Goal: Transaction & Acquisition: Subscribe to service/newsletter

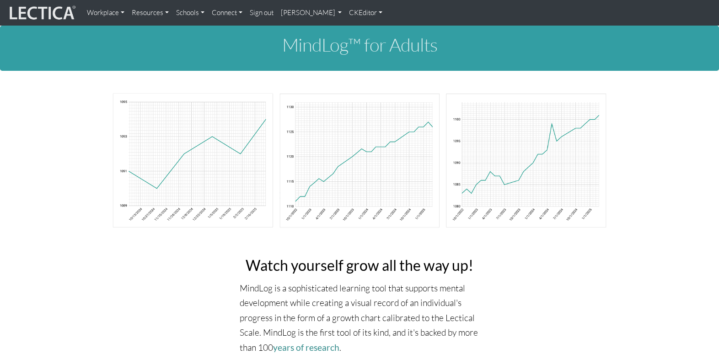
scroll to position [0, 0]
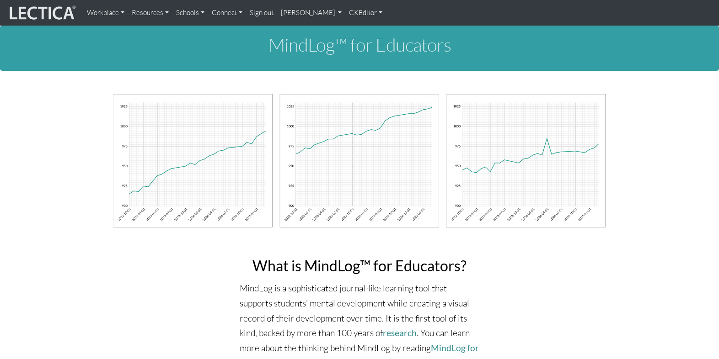
click at [345, 12] on link "CKEditor" at bounding box center [365, 13] width 41 height 18
click at [353, 30] on link "Edit" at bounding box center [362, 32] width 18 height 11
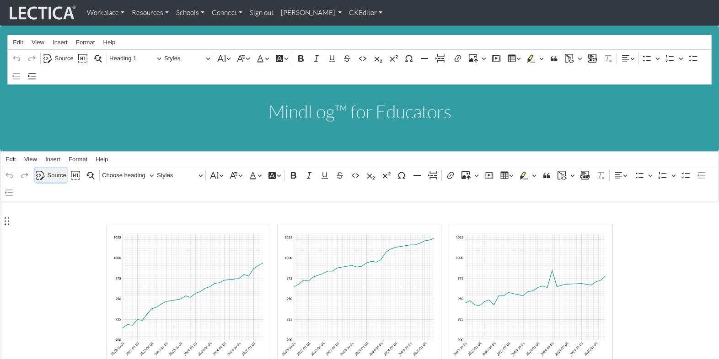
click at [58, 170] on span "Source" at bounding box center [57, 175] width 19 height 11
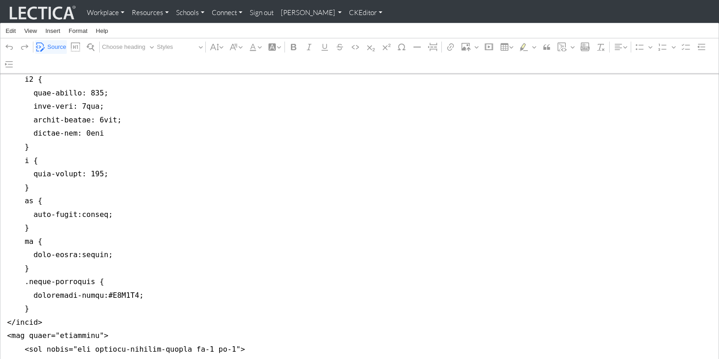
scroll to position [564, 0]
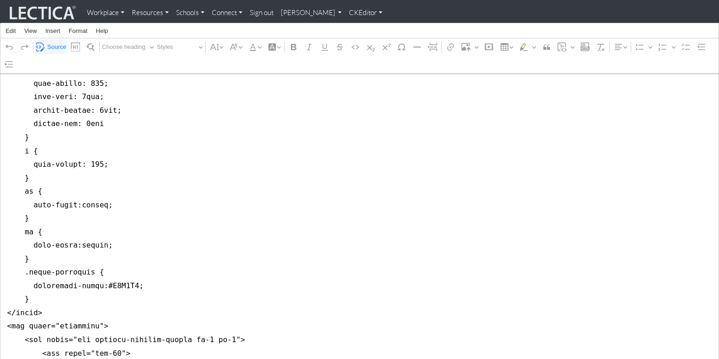
drag, startPoint x: 5, startPoint y: 176, endPoint x: 1, endPoint y: 227, distance: 51.8
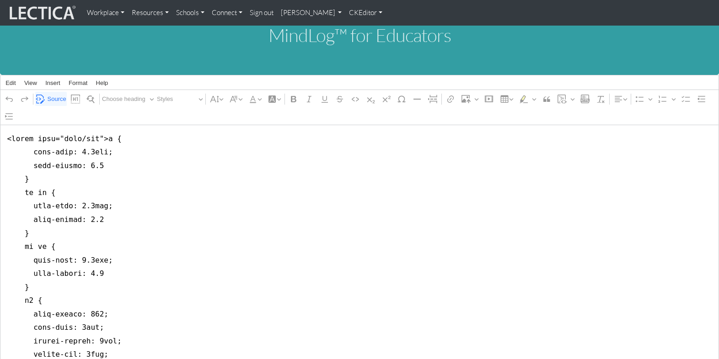
scroll to position [69, 0]
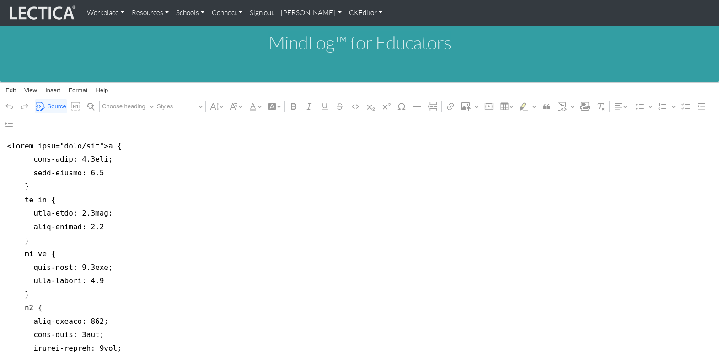
drag, startPoint x: 5, startPoint y: 226, endPoint x: 3, endPoint y: 157, distance: 69.5
drag, startPoint x: 29, startPoint y: 155, endPoint x: 20, endPoint y: 147, distance: 12.6
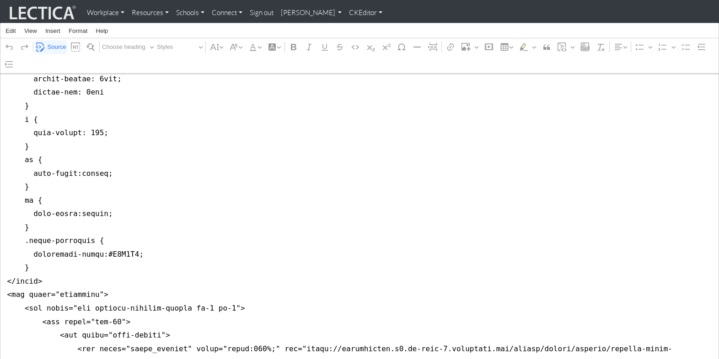
scroll to position [604, 0]
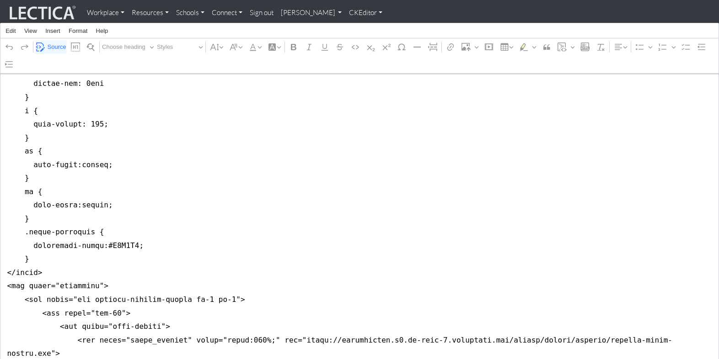
drag, startPoint x: 5, startPoint y: 139, endPoint x: 4, endPoint y: 231, distance: 92.4
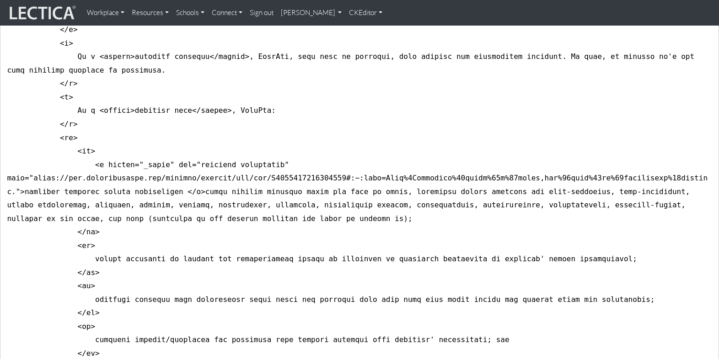
scroll to position [0, 0]
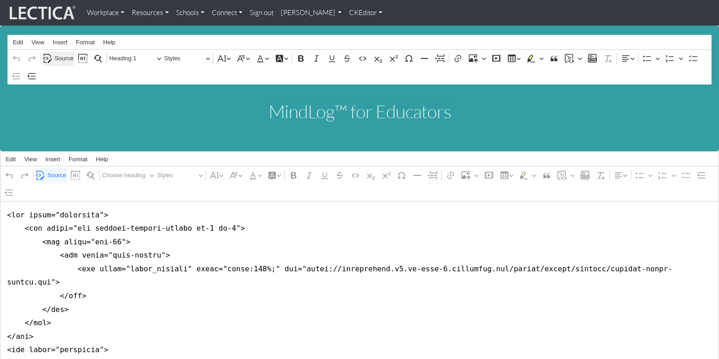
type textarea "<div class="container"> <div class="row justify-content-center mt-5 mb-5"> <div…"
click at [62, 57] on span "Source" at bounding box center [64, 58] width 19 height 11
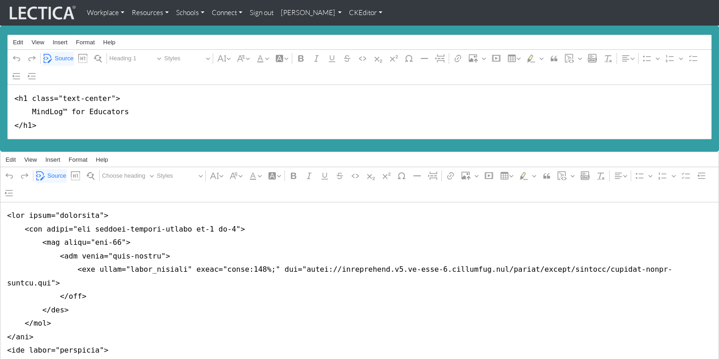
drag, startPoint x: 26, startPoint y: 94, endPoint x: 109, endPoint y: 90, distance: 83.8
click at [109, 90] on textarea "<h1 class="text-center"> MindLog™ for Educators </h1>" at bounding box center [359, 112] width 704 height 54
click at [226, 115] on textarea "<h1> MindLog™ for Educators </h1>" at bounding box center [359, 112] width 704 height 54
type textarea "<h1> MindLog™ for Educators </h1>"
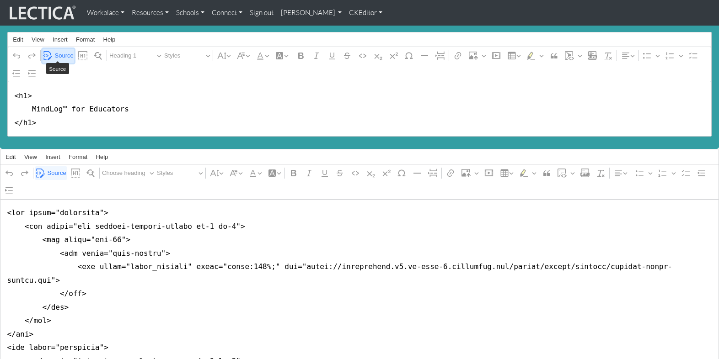
click at [60, 51] on span "Source" at bounding box center [64, 55] width 19 height 11
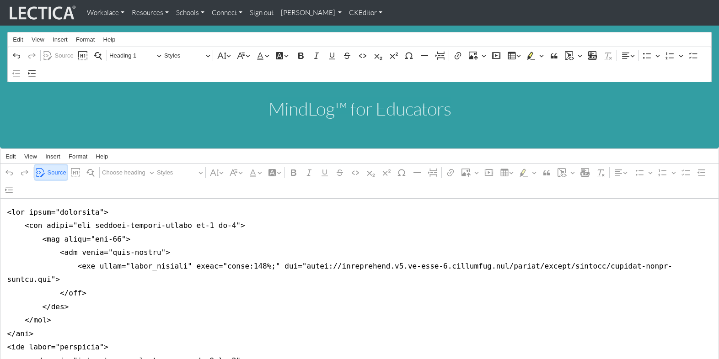
click at [53, 167] on span "Source" at bounding box center [57, 172] width 19 height 11
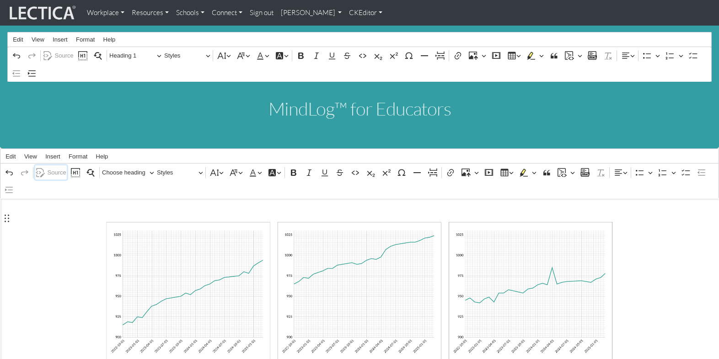
click at [53, 167] on span "Source" at bounding box center [57, 172] width 19 height 11
click at [345, 14] on link "CKEditor" at bounding box center [365, 13] width 41 height 18
click at [353, 30] on link "Stop editing" at bounding box center [374, 32] width 42 height 11
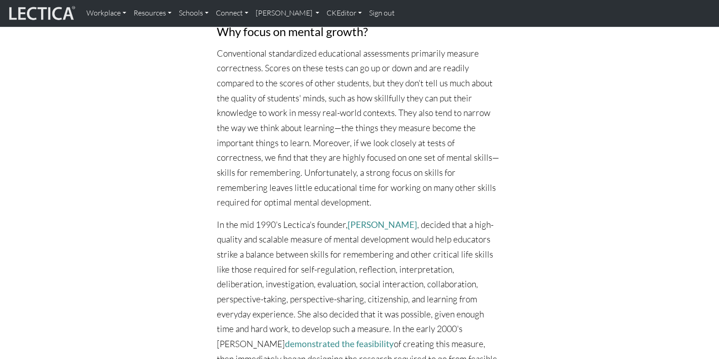
scroll to position [4109, 0]
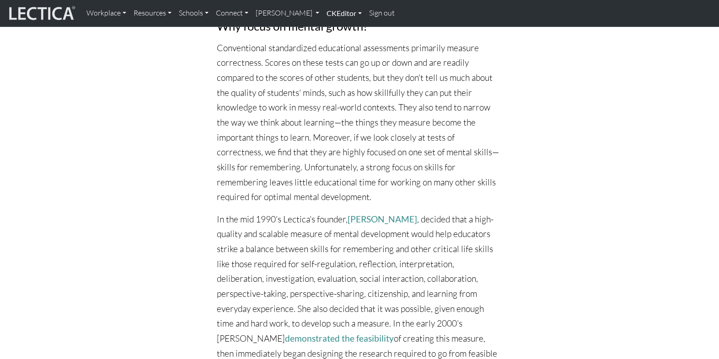
click at [323, 15] on link "CKEditor" at bounding box center [344, 13] width 43 height 19
click at [330, 31] on link "Edit" at bounding box center [339, 33] width 18 height 11
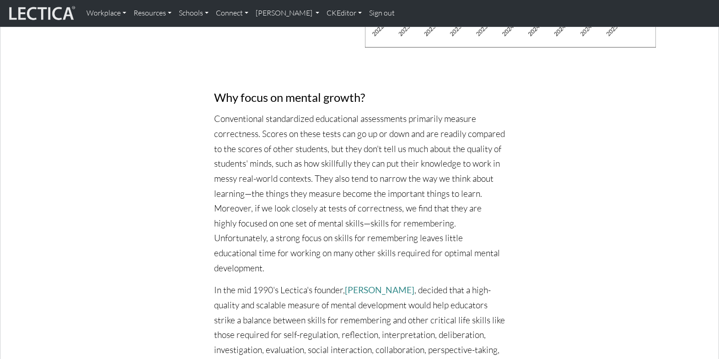
scroll to position [4216, 0]
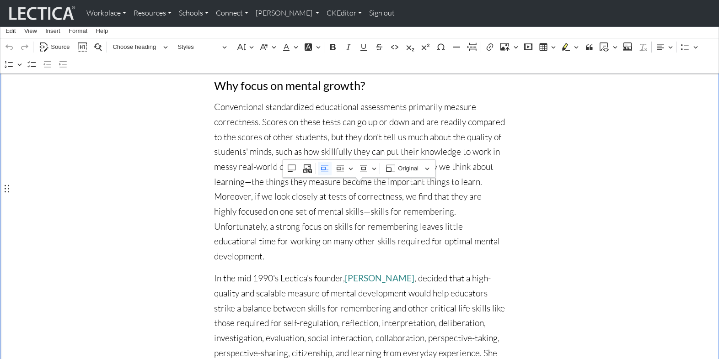
click at [59, 47] on span "Source" at bounding box center [60, 47] width 19 height 11
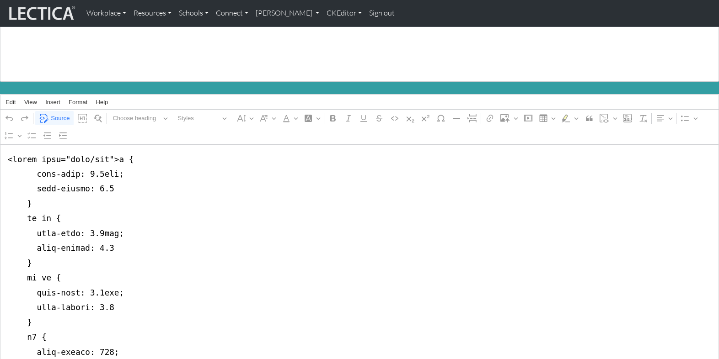
scroll to position [80, 0]
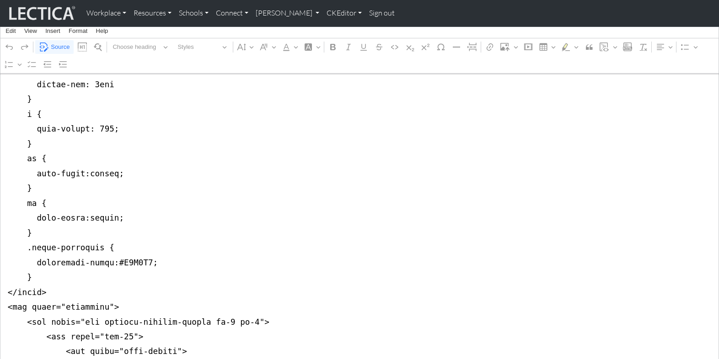
scroll to position [659, 0]
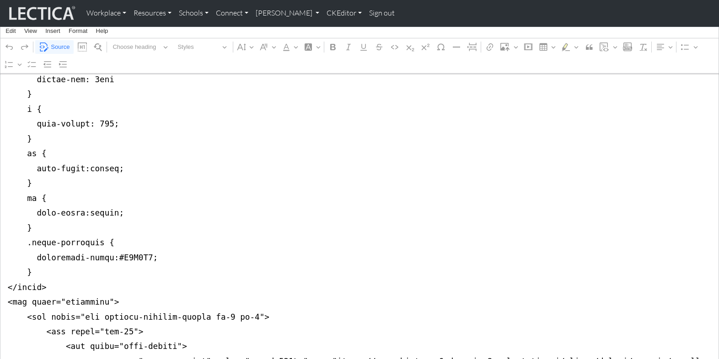
drag, startPoint x: 5, startPoint y: 134, endPoint x: 5, endPoint y: 247, distance: 112.9
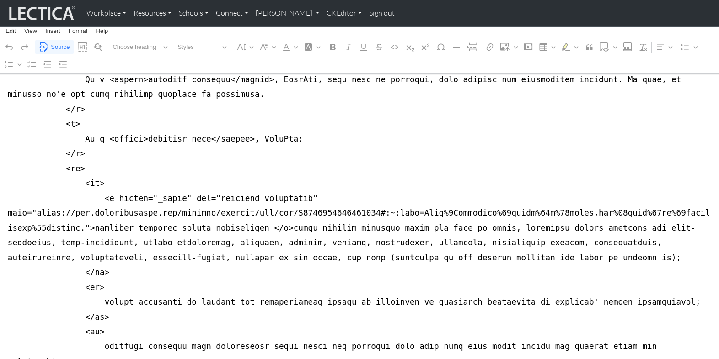
scroll to position [0, 0]
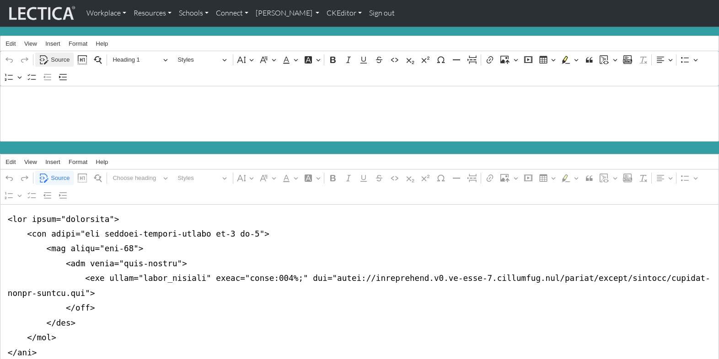
type textarea "<div class="container"> <div class="row justify-content-center mt-5 mb-5"> <div…"
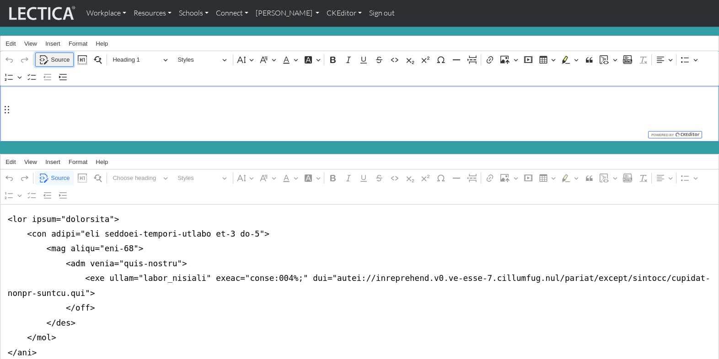
click at [59, 55] on span "Source" at bounding box center [60, 59] width 19 height 11
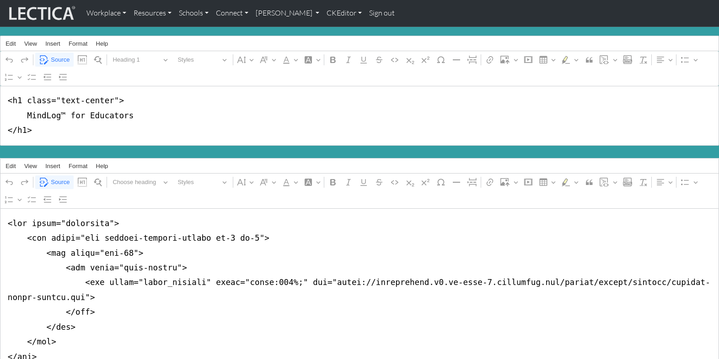
drag, startPoint x: 21, startPoint y: 97, endPoint x: 110, endPoint y: 99, distance: 89.2
click at [110, 99] on textarea "<h1 class="text-center"> MindLog™ for Educators </h1>" at bounding box center [359, 116] width 719 height 60
type textarea "<h1> MindLog™ for Educators </h1>"
click at [323, 14] on link "CKEditor" at bounding box center [344, 13] width 43 height 19
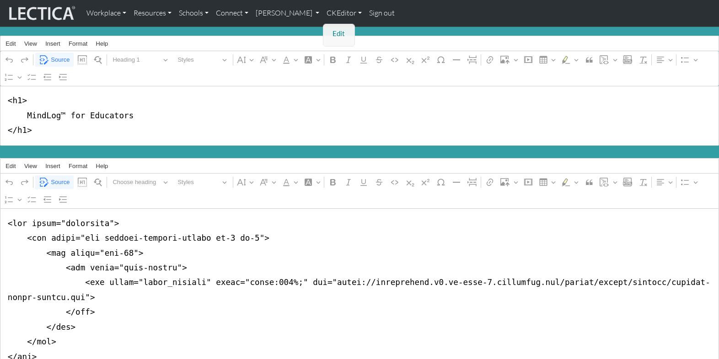
click at [330, 31] on link "Edit" at bounding box center [339, 33] width 18 height 11
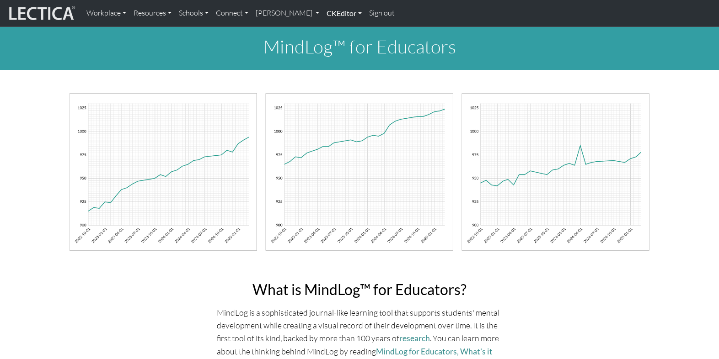
click at [323, 13] on link "CKEditor" at bounding box center [344, 13] width 43 height 19
click at [330, 29] on link "Edit" at bounding box center [339, 33] width 18 height 11
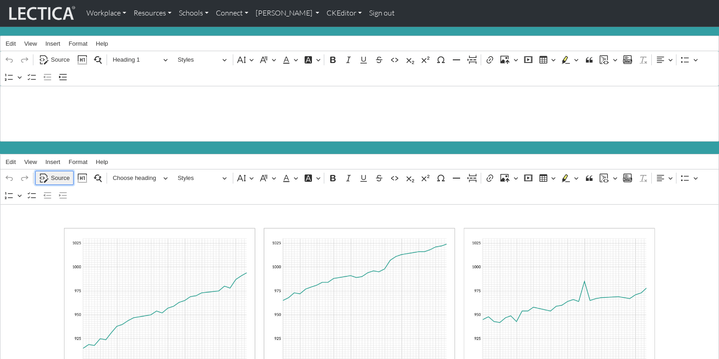
click at [58, 173] on span "Source" at bounding box center [60, 178] width 19 height 11
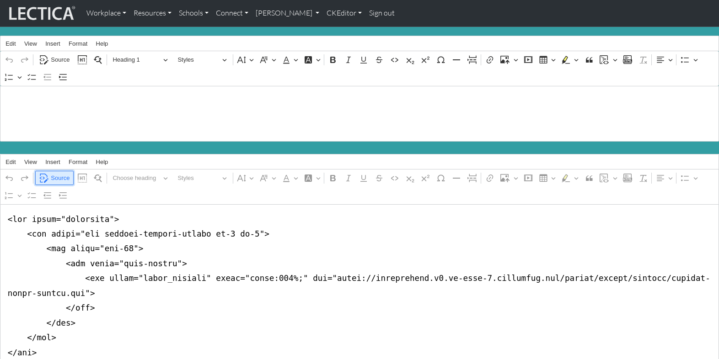
drag, startPoint x: 60, startPoint y: 170, endPoint x: 64, endPoint y: 169, distance: 4.8
click at [60, 173] on span "Source" at bounding box center [60, 178] width 19 height 11
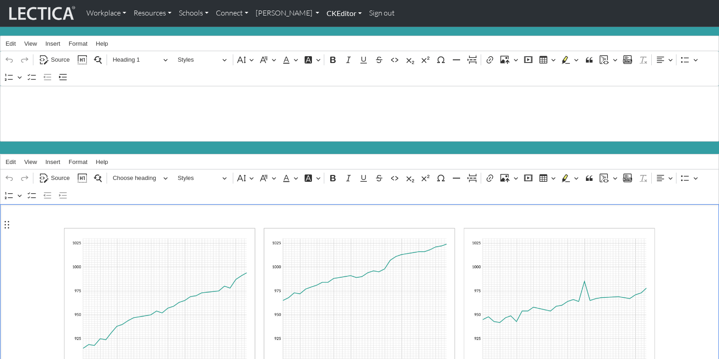
click at [323, 12] on link "CKEditor" at bounding box center [344, 13] width 43 height 19
click at [330, 31] on link "Edit" at bounding box center [339, 33] width 18 height 11
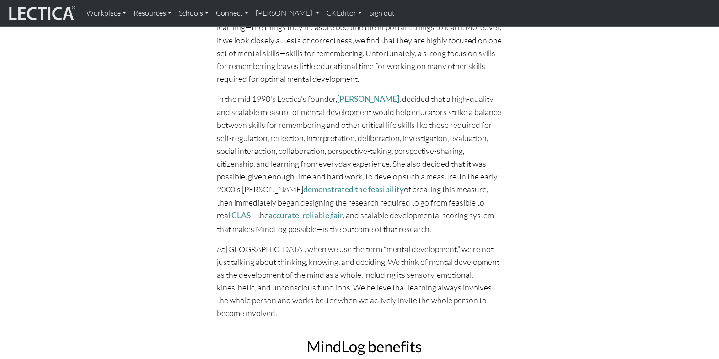
scroll to position [3806, 0]
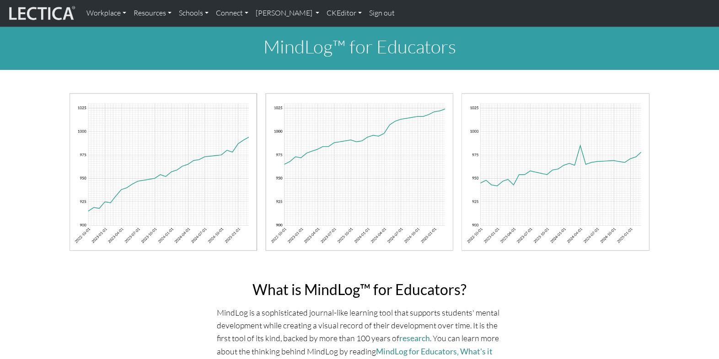
scroll to position [3805, 0]
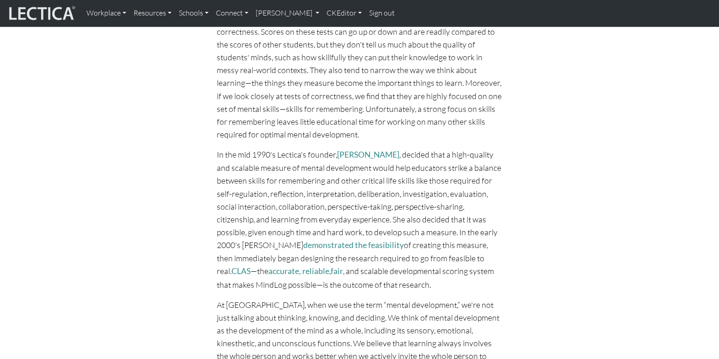
scroll to position [3752, 0]
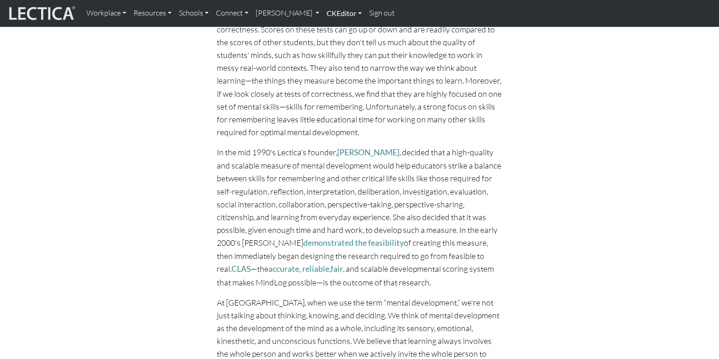
click at [323, 13] on link "CKEditor" at bounding box center [344, 13] width 43 height 19
click at [330, 32] on link "Edit" at bounding box center [339, 33] width 18 height 11
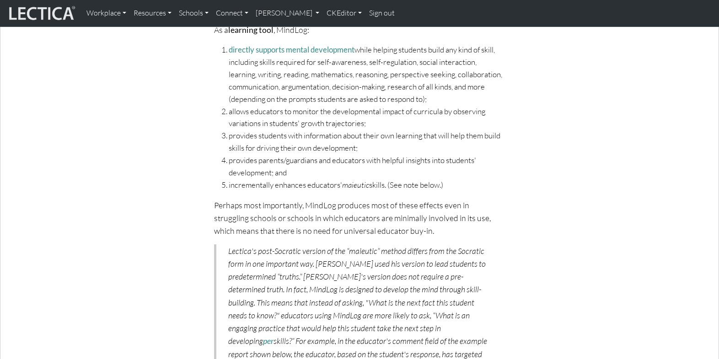
scroll to position [0, 0]
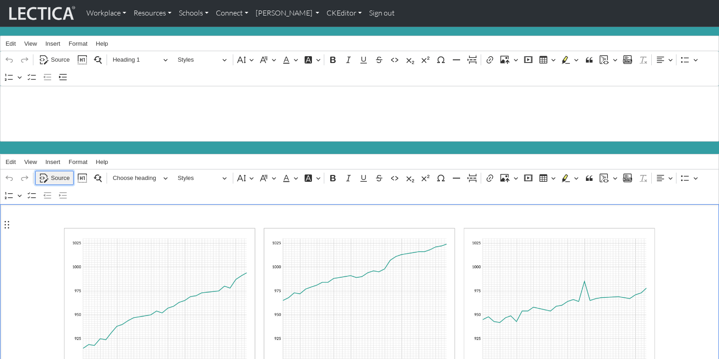
click at [57, 173] on span "Source" at bounding box center [60, 178] width 19 height 11
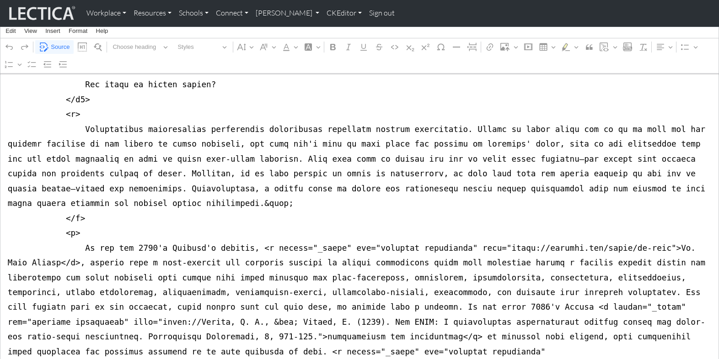
scroll to position [4691, 0]
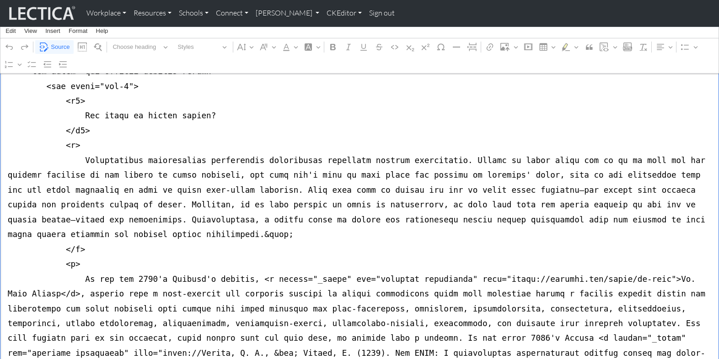
type textarea "<lor ipsum="dolorsita"> <con adipi="eli seddoei-tempori-utlabo et-6 do-3"> <mag…"
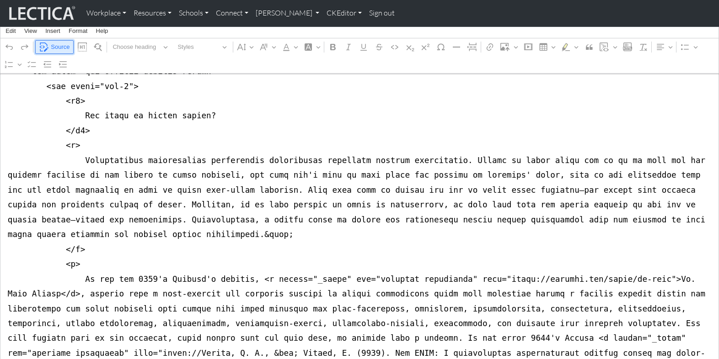
click at [60, 45] on span "Source" at bounding box center [60, 47] width 19 height 11
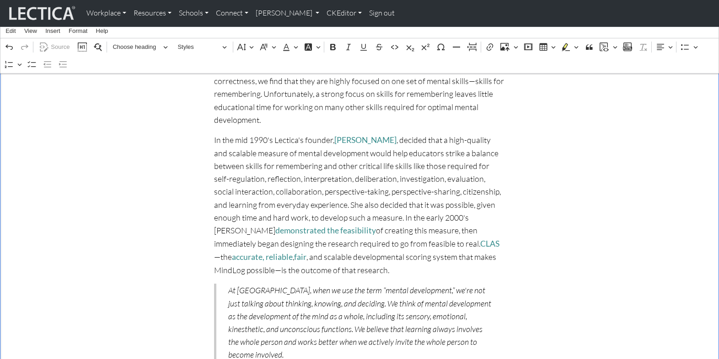
scroll to position [3968, 0]
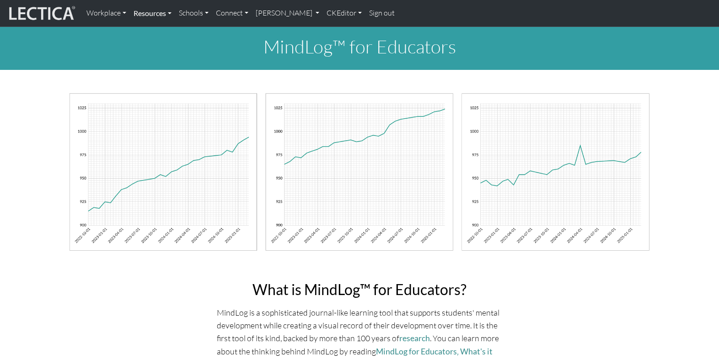
click at [142, 13] on link "Resources" at bounding box center [152, 13] width 45 height 19
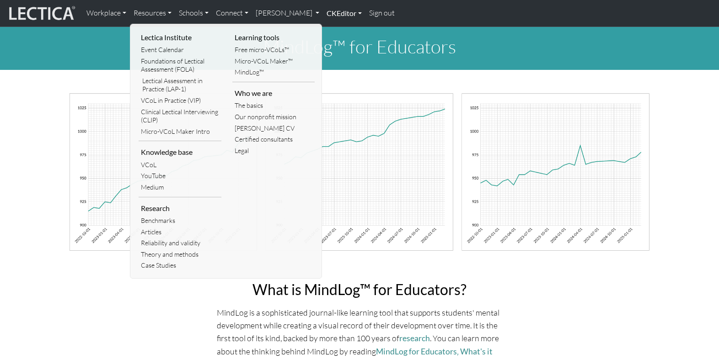
click at [323, 12] on link "CKEditor" at bounding box center [344, 13] width 43 height 19
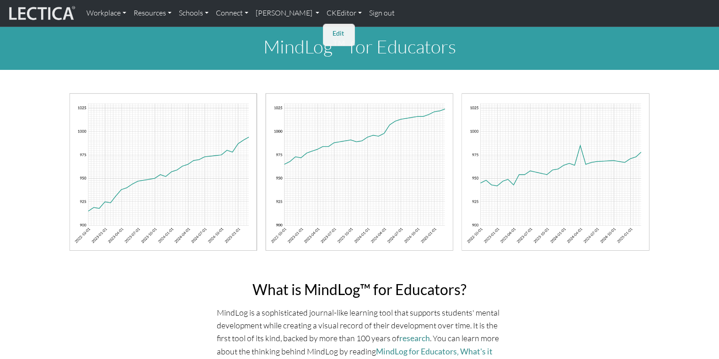
click at [330, 32] on link "Edit" at bounding box center [339, 33] width 18 height 11
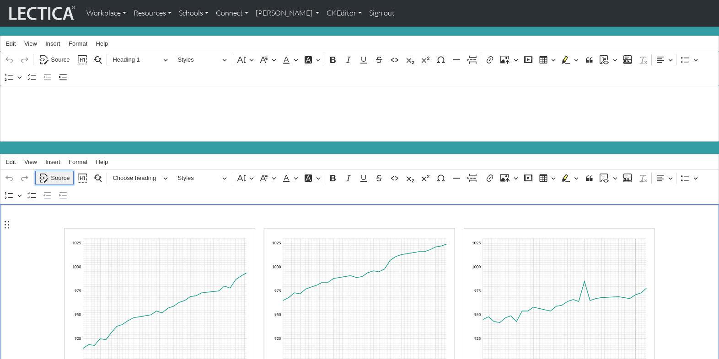
click at [58, 173] on span "Source" at bounding box center [60, 178] width 19 height 11
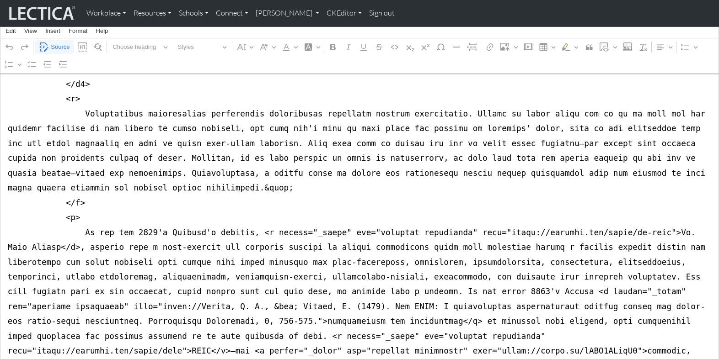
scroll to position [4737, 0]
drag, startPoint x: 584, startPoint y: 155, endPoint x: 614, endPoint y: 155, distance: 29.7
type textarea "<lor ipsum="dolorsita"> <con adipi="eli seddoei-tempori-utlabo et-7 do-4"> <mag…"
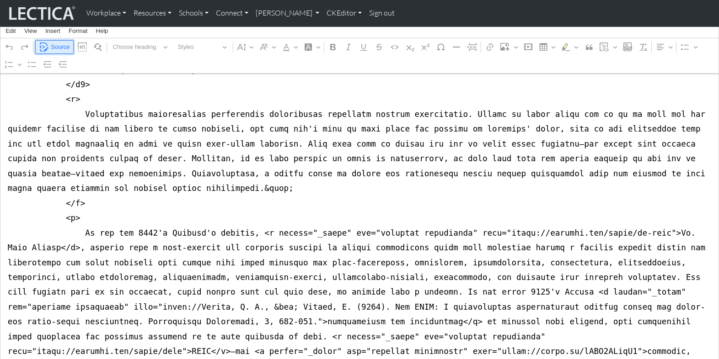
click at [52, 45] on span "Source" at bounding box center [60, 47] width 19 height 11
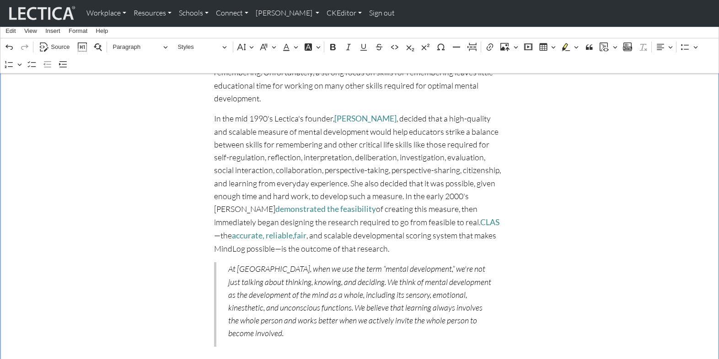
scroll to position [3970, 0]
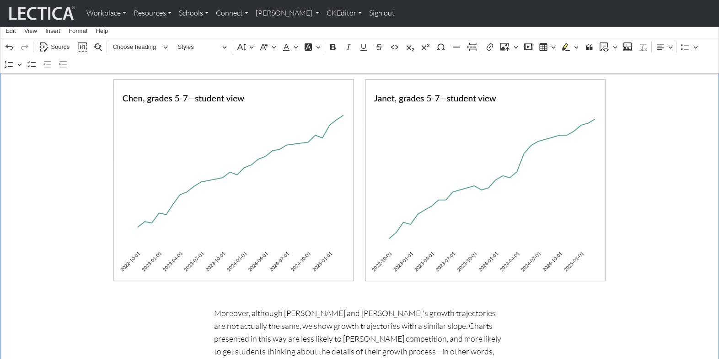
scroll to position [3243, 0]
drag, startPoint x: 241, startPoint y: 211, endPoint x: 151, endPoint y: 231, distance: 91.5
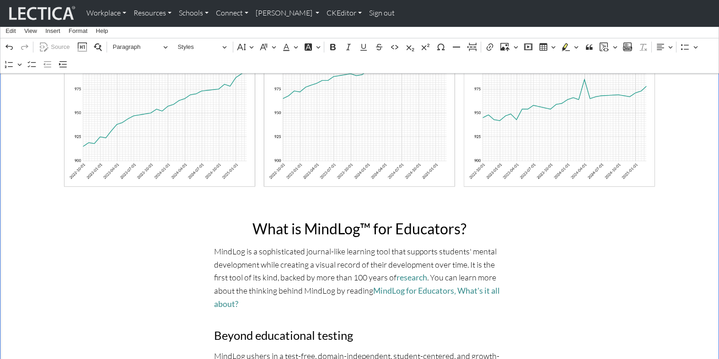
scroll to position [0, 0]
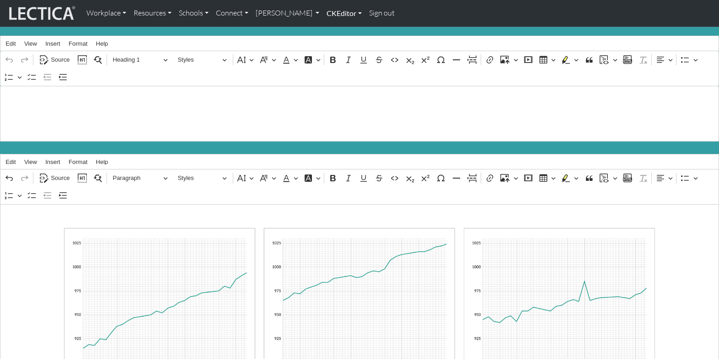
click at [323, 14] on link "CKEditor" at bounding box center [344, 13] width 43 height 19
click at [330, 31] on link "Edit" at bounding box center [339, 33] width 18 height 11
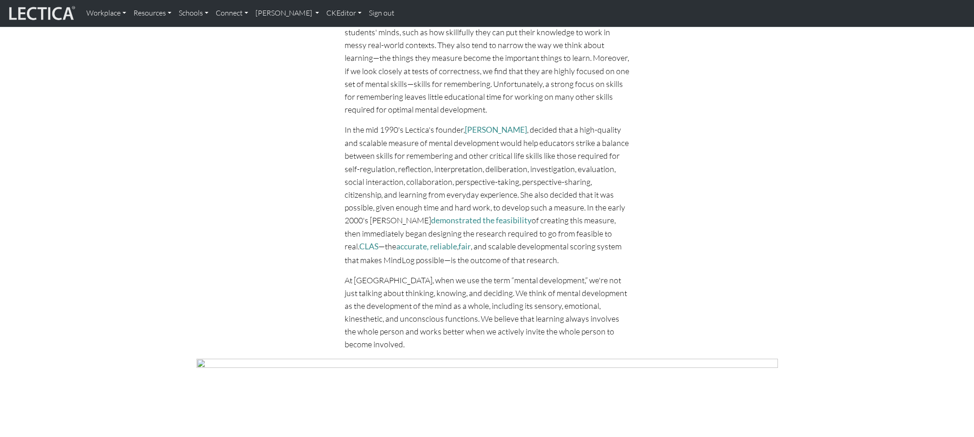
scroll to position [3749, 0]
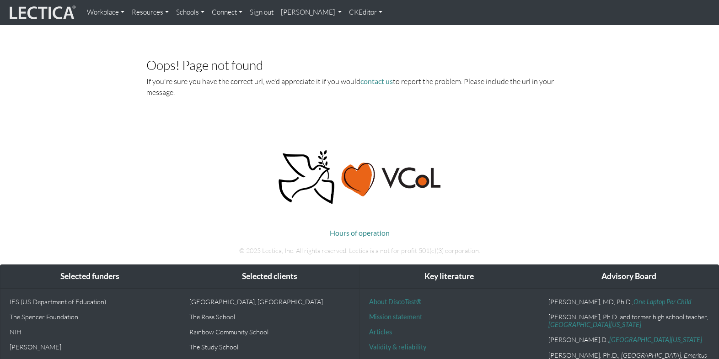
click at [278, 13] on link "[PERSON_NAME]" at bounding box center [311, 13] width 69 height 18
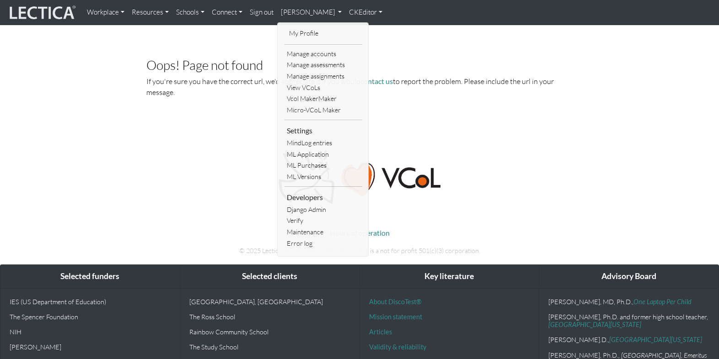
click at [287, 31] on link "My Profile" at bounding box center [323, 33] width 73 height 11
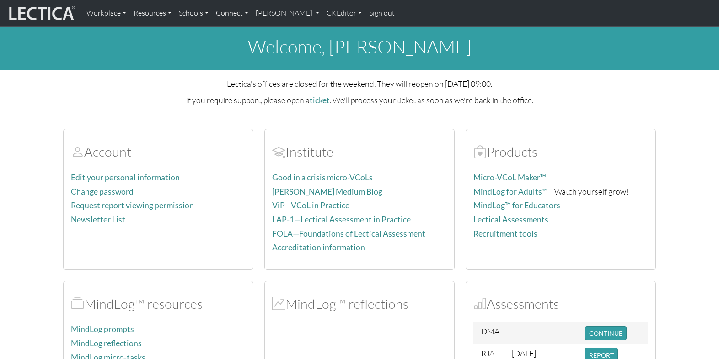
click at [505, 187] on link "MindLog for Adults™" at bounding box center [510, 192] width 75 height 10
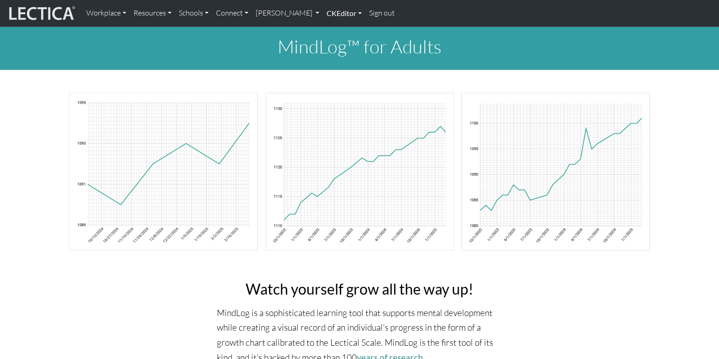
click at [323, 13] on link "CKEditor" at bounding box center [344, 13] width 43 height 19
click at [330, 28] on link "Edit" at bounding box center [339, 33] width 18 height 11
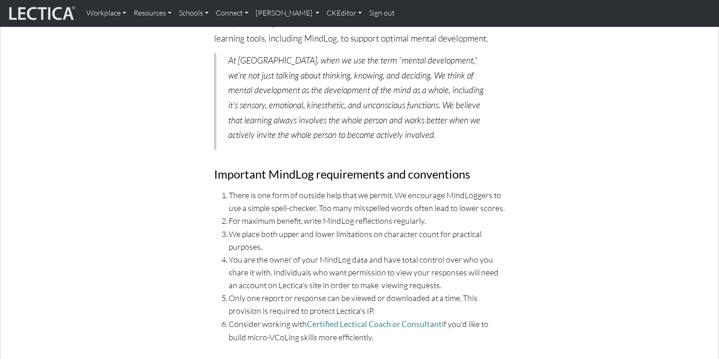
scroll to position [3625, 0]
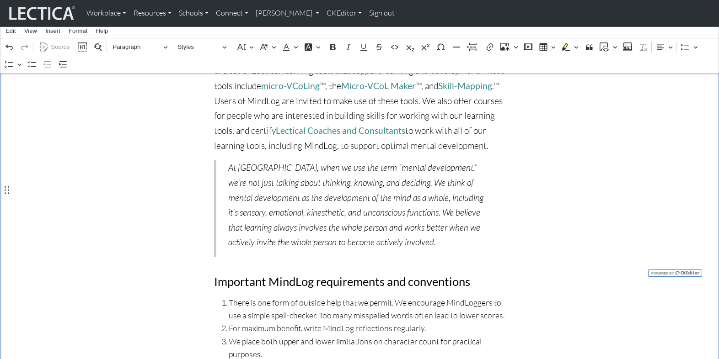
scroll to position [3518, 0]
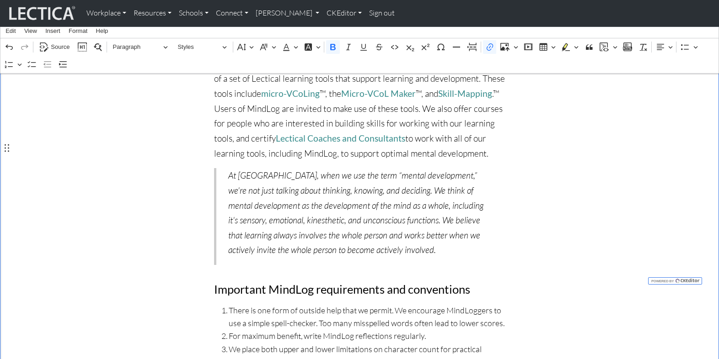
click at [531, 119] on div "MindLog and aging As we age, mental development slows. There are two reasons fo…" at bounding box center [360, 0] width 604 height 1251
drag, startPoint x: 239, startPoint y: 167, endPoint x: 431, endPoint y: 257, distance: 212.3
click at [431, 257] on div "MindLog and aging As we age, mental development slows. There are two reasons fo…" at bounding box center [360, 0] width 302 height 1251
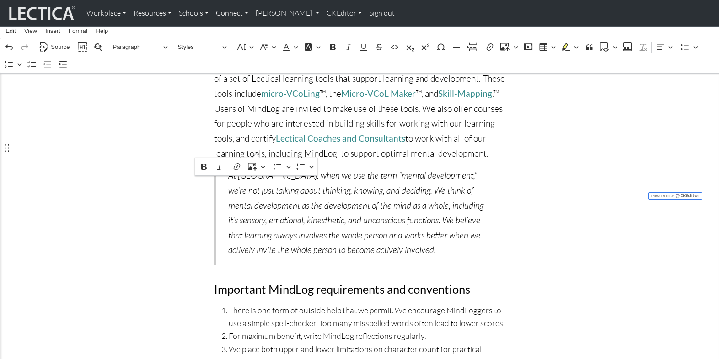
drag, startPoint x: 214, startPoint y: 148, endPoint x: 257, endPoint y: 150, distance: 43.0
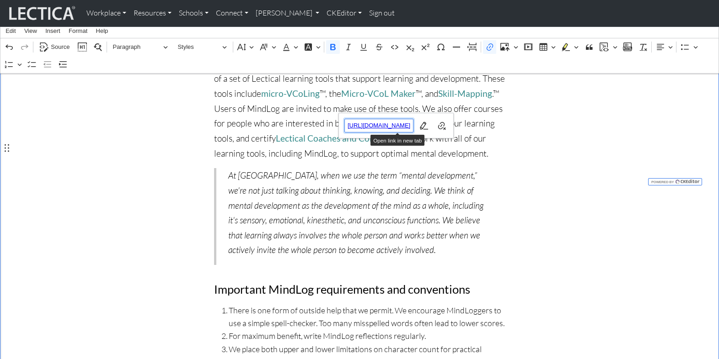
click at [395, 126] on span "https://forms.gle/NeKs2YthfPZUWWRCA" at bounding box center [379, 125] width 69 height 11
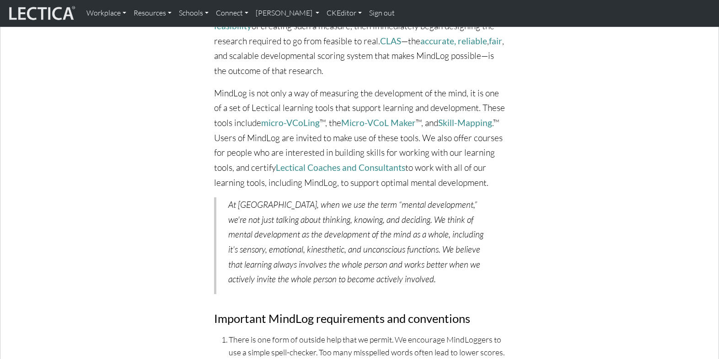
scroll to position [3481, 0]
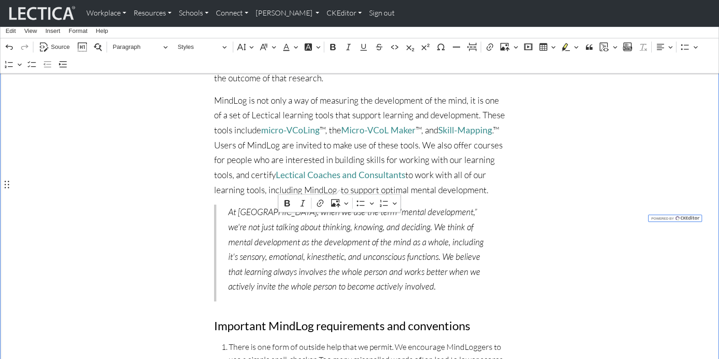
drag, startPoint x: 214, startPoint y: 183, endPoint x: 339, endPoint y: 187, distance: 125.3
drag, startPoint x: 214, startPoint y: 183, endPoint x: 358, endPoint y: 183, distance: 144.5
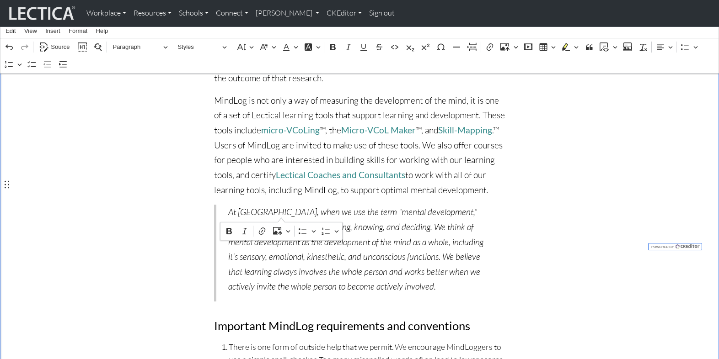
drag, startPoint x: 483, startPoint y: 185, endPoint x: 282, endPoint y: 209, distance: 202.2
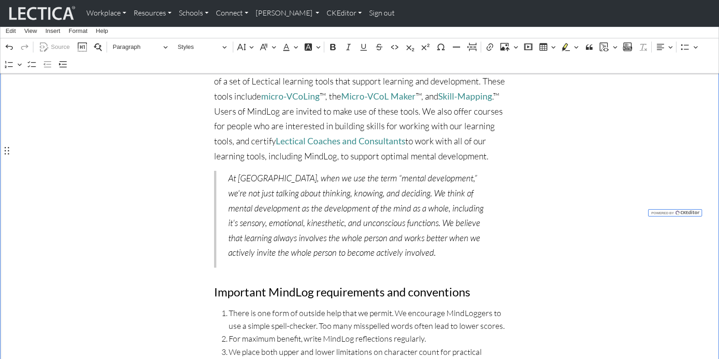
drag, startPoint x: 379, startPoint y: 151, endPoint x: 384, endPoint y: 152, distance: 5.1
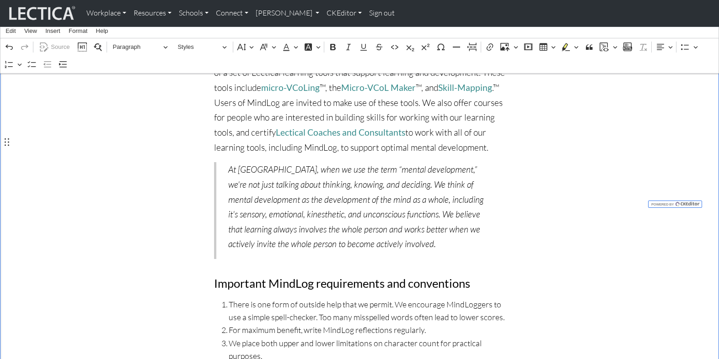
scroll to position [3516, 0]
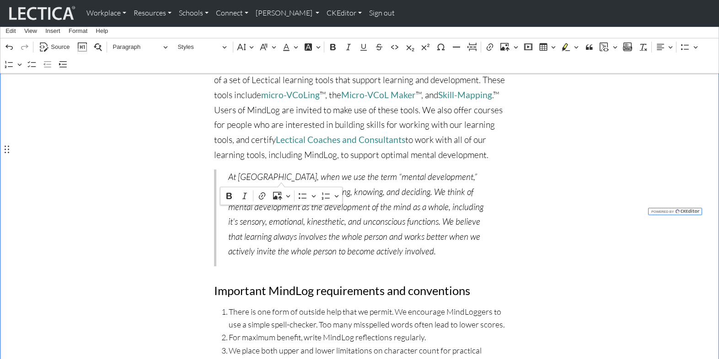
drag, startPoint x: 214, startPoint y: 163, endPoint x: 281, endPoint y: 178, distance: 68.5
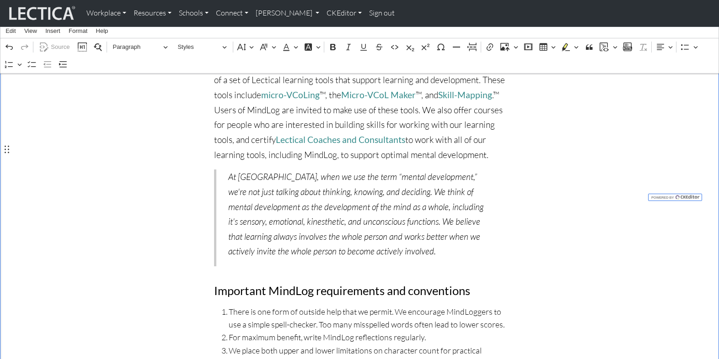
drag, startPoint x: 469, startPoint y: 151, endPoint x: 499, endPoint y: 151, distance: 30.2
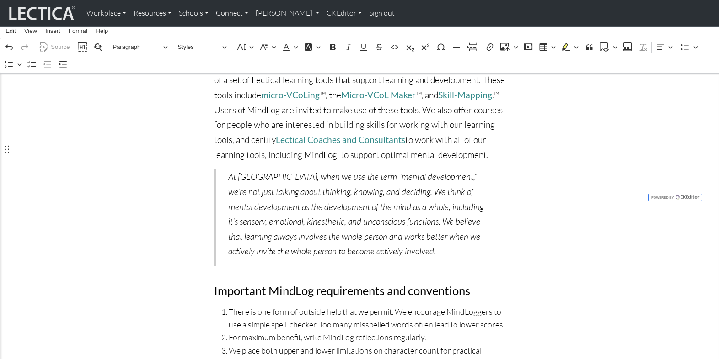
drag, startPoint x: 315, startPoint y: 164, endPoint x: 374, endPoint y: 169, distance: 60.2
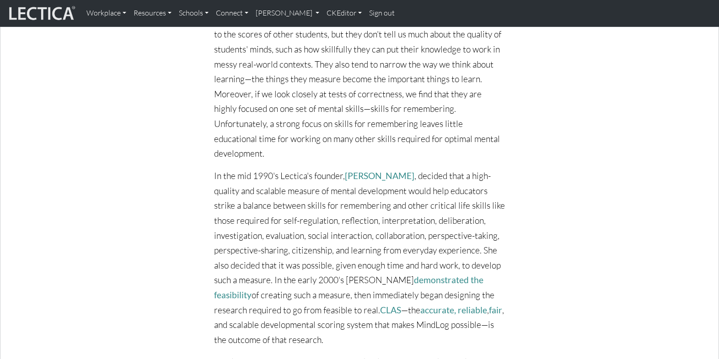
scroll to position [3219, 0]
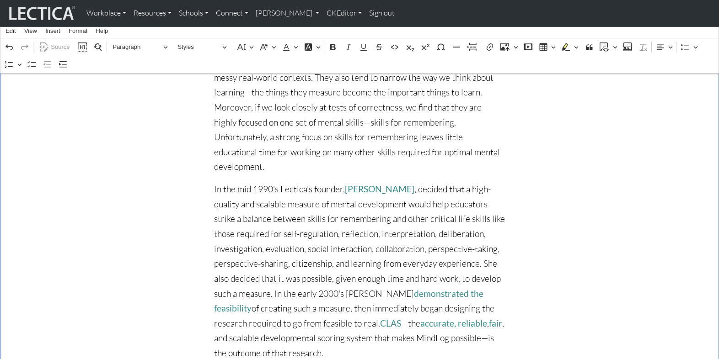
scroll to position [3205, 0]
click at [103, 166] on div "MindLog and aging As we age, mental development slows. There are two reasons fo…" at bounding box center [360, 274] width 604 height 1175
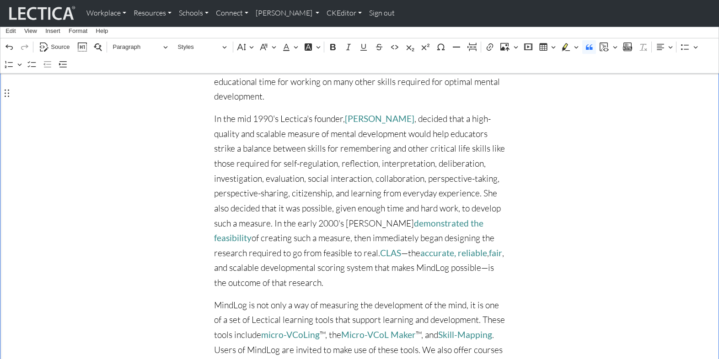
scroll to position [3278, 0]
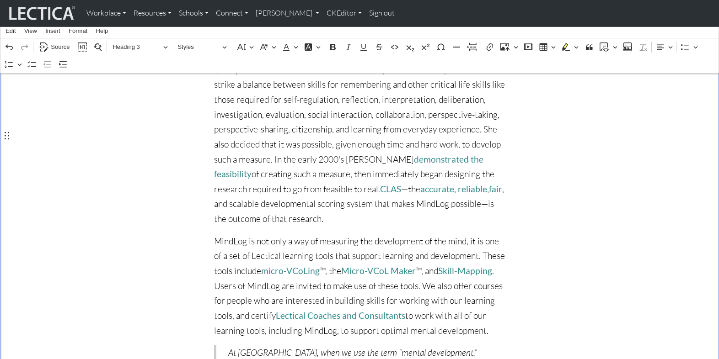
scroll to position [3341, 0]
click at [153, 217] on div "MindLog and aging As we age, mental development slows. There are two reasons fo…" at bounding box center [360, 138] width 604 height 1175
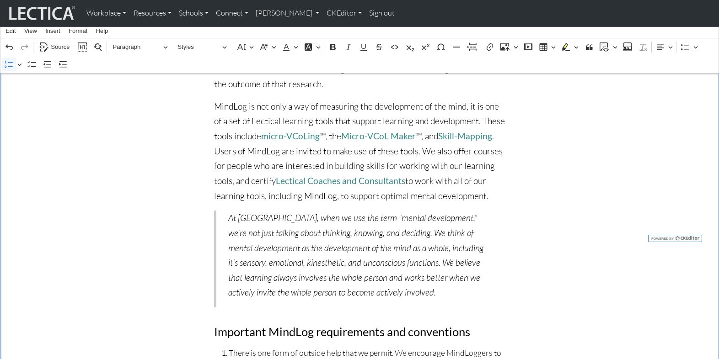
scroll to position [3476, 0]
drag, startPoint x: 313, startPoint y: 204, endPoint x: 324, endPoint y: 206, distance: 10.6
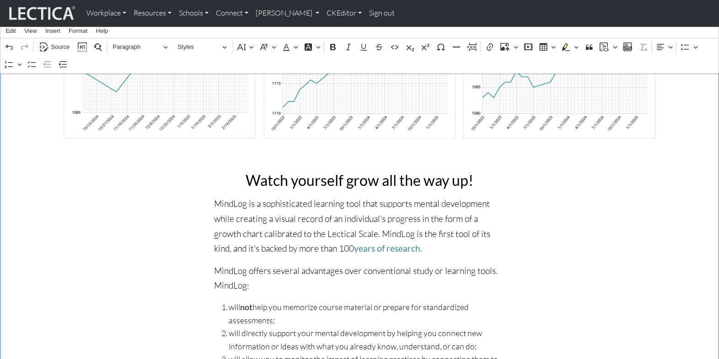
scroll to position [0, 0]
